Goal: Information Seeking & Learning: Learn about a topic

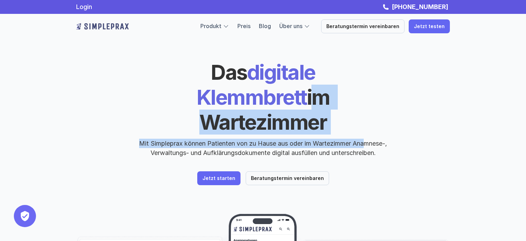
drag, startPoint x: 523, startPoint y: 58, endPoint x: 366, endPoint y: 114, distance: 165.6
click at [366, 114] on div "Das digitale Klemmbrett im Wartezimmer Mit Simpleprax können Patienten von zu H…" at bounding box center [263, 198] width 526 height 396
click at [224, 175] on p "Jetzt starten" at bounding box center [218, 178] width 33 height 6
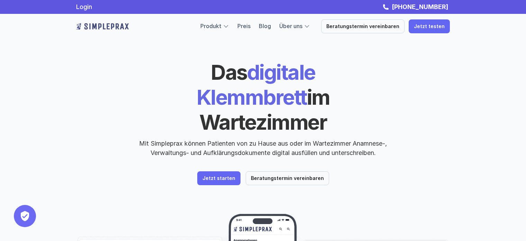
click at [376, 152] on div "Das digitale Klemmbrett im Wartezimmer Mit Simpleprax können Patienten von zu H…" at bounding box center [263, 122] width 374 height 125
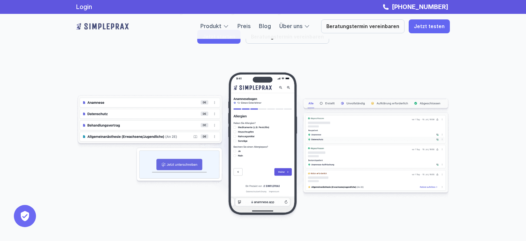
scroll to position [127, 0]
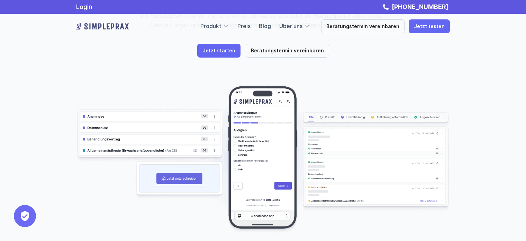
click at [175, 125] on img at bounding box center [263, 159] width 374 height 149
drag, startPoint x: 175, startPoint y: 125, endPoint x: 169, endPoint y: 125, distance: 6.2
click at [175, 125] on img at bounding box center [263, 159] width 374 height 149
click at [107, 126] on img at bounding box center [263, 159] width 374 height 149
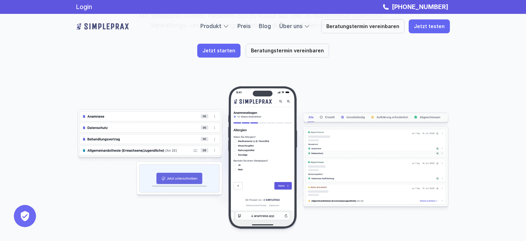
click at [215, 125] on img at bounding box center [263, 159] width 374 height 149
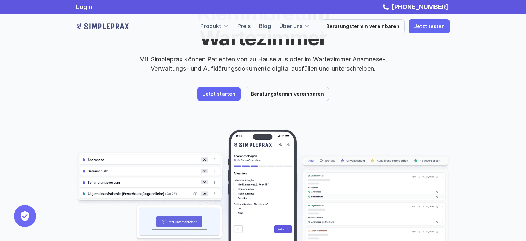
scroll to position [0, 0]
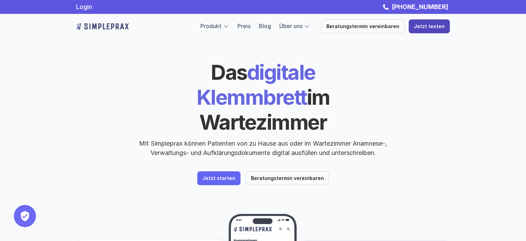
click at [433, 26] on p "Jetzt testen" at bounding box center [429, 27] width 31 height 6
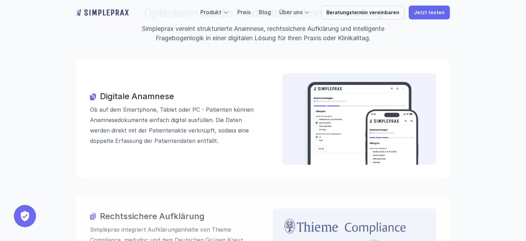
scroll to position [717, 0]
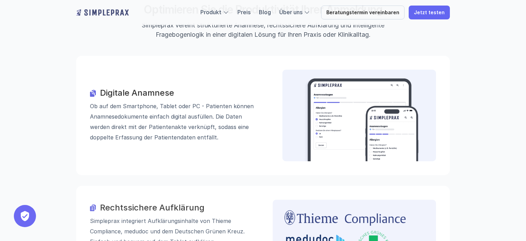
click at [125, 88] on h3 "Digitale Anamnese" at bounding box center [181, 93] width 163 height 10
click at [186, 101] on p "Ob auf dem Smartphone, Tablet oder PC - Patienten können Anamnese­dokumente ein…" at bounding box center [176, 122] width 173 height 42
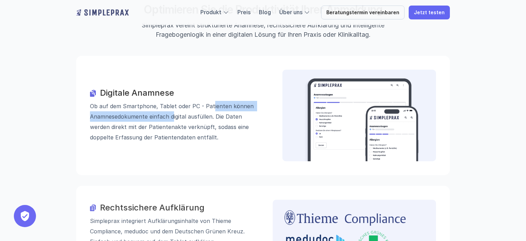
drag, startPoint x: 211, startPoint y: 74, endPoint x: 144, endPoint y: 81, distance: 68.3
click at [151, 101] on p "Ob auf dem Smartphone, Tablet oder PC - Patienten können Anamnese­dokumente ein…" at bounding box center [176, 122] width 173 height 42
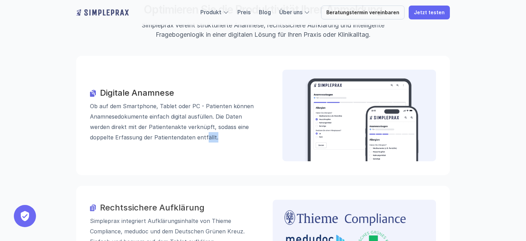
click at [194, 113] on div "Digitale Anamnese Ob auf dem Smartphone, Tablet oder PC - Patienten können Anam…" at bounding box center [263, 115] width 374 height 119
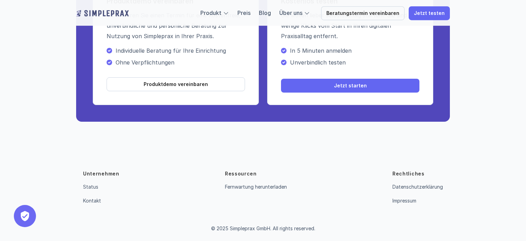
scroll to position [2537, 0]
